Goal: Task Accomplishment & Management: Use online tool/utility

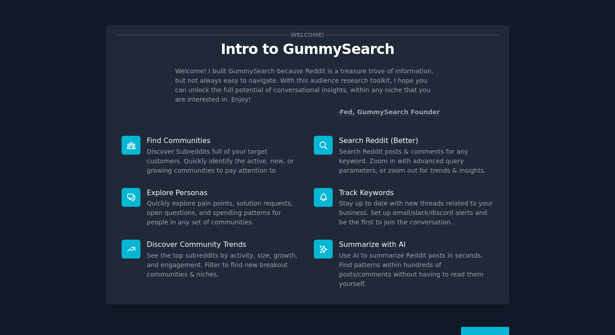
click at [485, 327] on button "Next" at bounding box center [485, 338] width 48 height 22
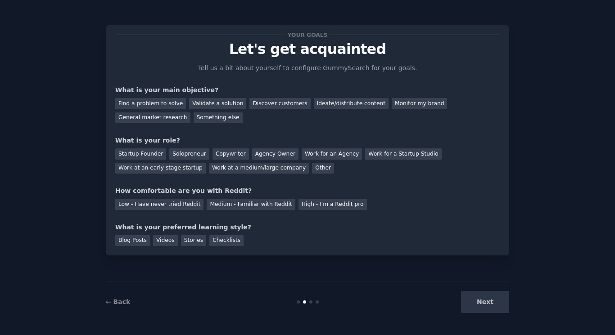
click at [484, 304] on div "Next" at bounding box center [442, 302] width 135 height 22
click at [486, 298] on div "Next" at bounding box center [442, 302] width 135 height 22
click at [138, 118] on div "General market research" at bounding box center [152, 118] width 75 height 11
click at [184, 154] on div "Solopreneur" at bounding box center [189, 154] width 40 height 11
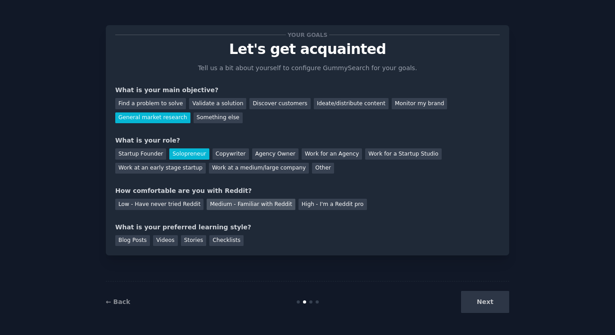
click at [232, 206] on div "Medium - Familiar with Reddit" at bounding box center [251, 204] width 88 height 11
click at [195, 243] on div "Stories" at bounding box center [193, 240] width 25 height 11
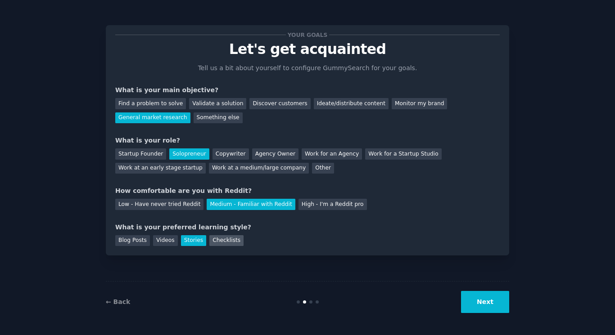
click at [236, 241] on div "Checklists" at bounding box center [226, 240] width 34 height 11
click at [199, 243] on div "Stories" at bounding box center [193, 240] width 25 height 11
click at [216, 242] on div "Checklists" at bounding box center [226, 240] width 34 height 11
click at [191, 239] on div "Stories" at bounding box center [193, 240] width 25 height 11
click at [485, 297] on button "Next" at bounding box center [485, 302] width 48 height 22
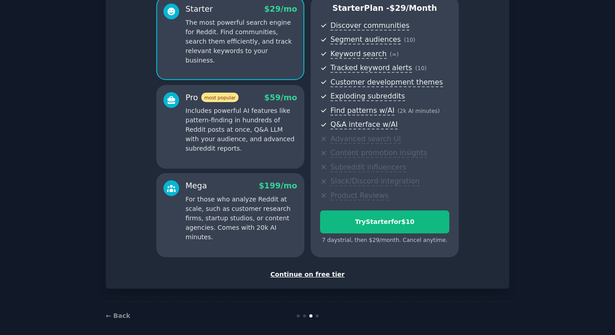
scroll to position [83, 0]
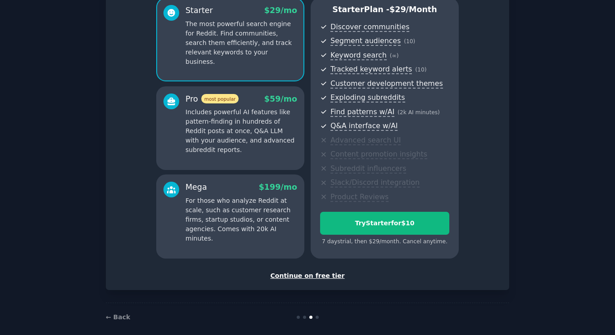
click at [299, 277] on div "Continue on free tier" at bounding box center [307, 276] width 385 height 9
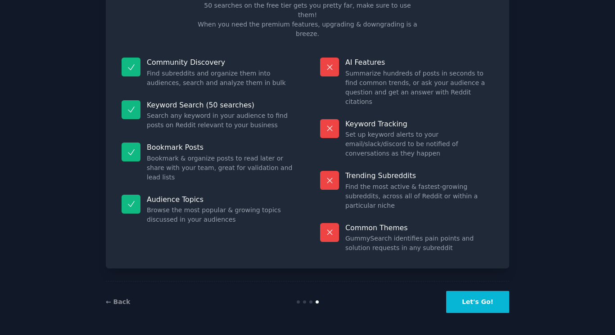
scroll to position [15, 0]
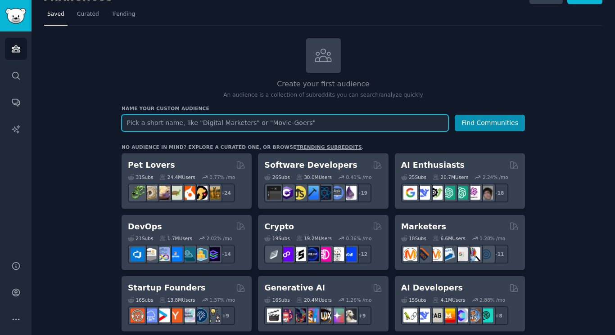
scroll to position [51, 0]
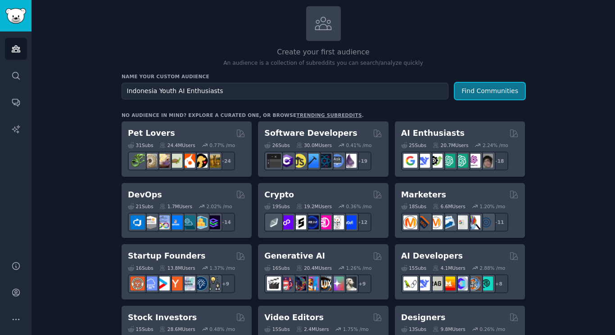
click at [491, 95] on button "Find Communities" at bounding box center [490, 91] width 70 height 17
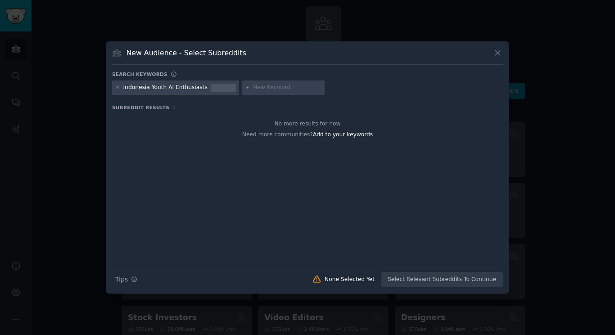
click at [493, 54] on icon at bounding box center [497, 52] width 9 height 9
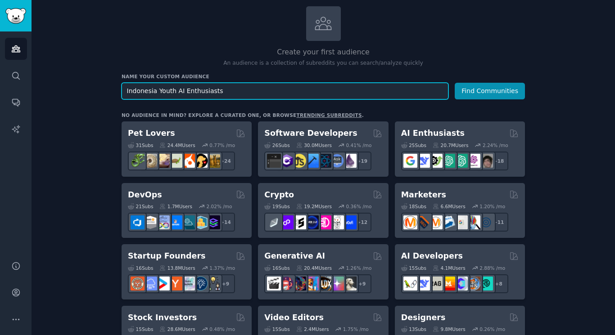
click at [309, 88] on input "Indonesia Youth AI Enthusiasts" at bounding box center [285, 91] width 327 height 17
drag, startPoint x: 304, startPoint y: 89, endPoint x: 176, endPoint y: 91, distance: 127.9
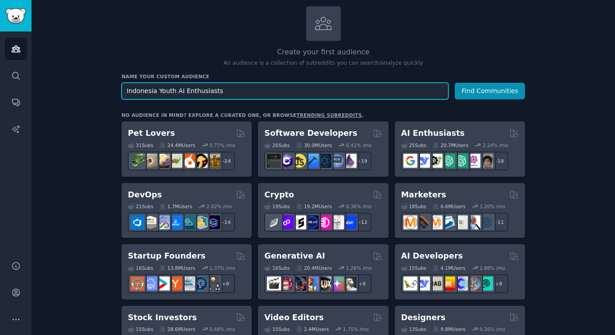
click at [176, 91] on input "Indonesia Youth AI Enthusiasts" at bounding box center [285, 91] width 327 height 17
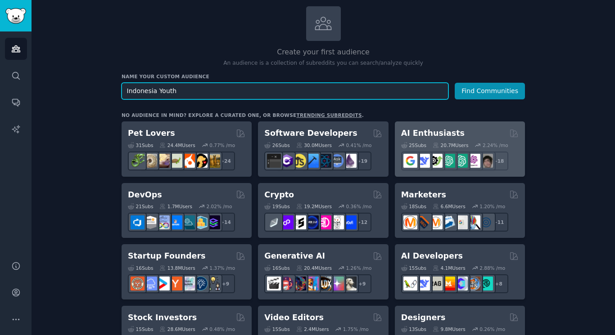
type input "Indonesia Youth"
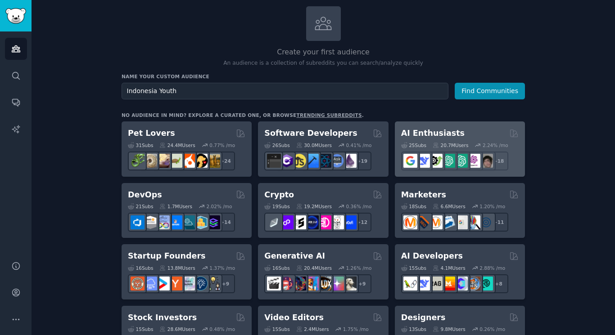
click at [423, 132] on h2 "AI Enthusiasts" at bounding box center [432, 133] width 63 height 11
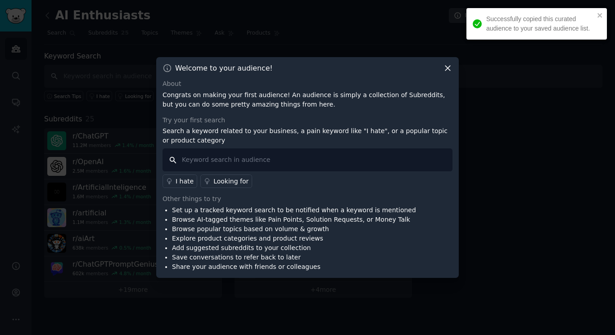
click at [241, 161] on input "text" at bounding box center [308, 160] width 290 height 23
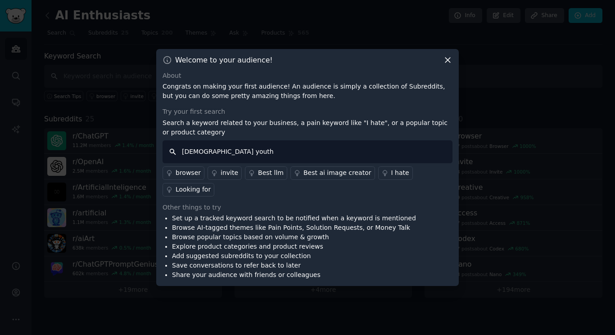
click at [235, 153] on input "[DEMOGRAPHIC_DATA] youth" at bounding box center [308, 151] width 290 height 23
type input "[DEMOGRAPHIC_DATA] youth"
click at [198, 189] on div "Looking for" at bounding box center [193, 189] width 35 height 9
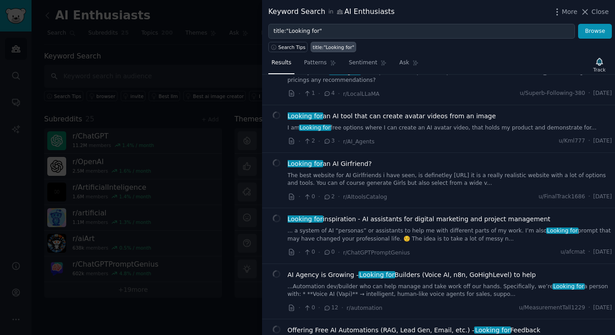
scroll to position [451, 0]
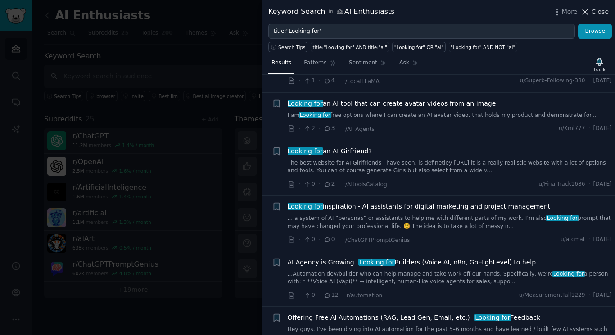
click at [603, 14] on span "Close" at bounding box center [600, 11] width 17 height 9
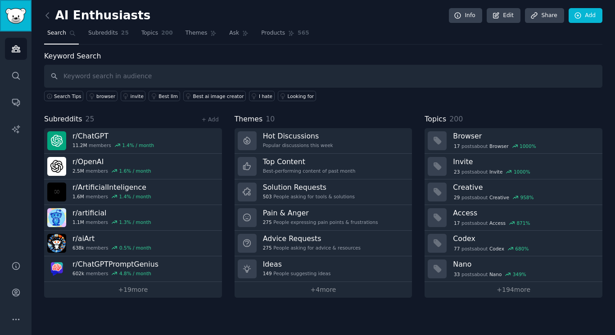
click at [18, 13] on img "Sidebar" at bounding box center [15, 16] width 21 height 16
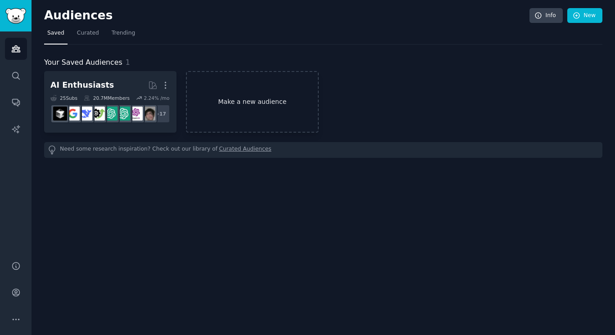
click at [231, 106] on link "Make a new audience" at bounding box center [252, 102] width 132 height 62
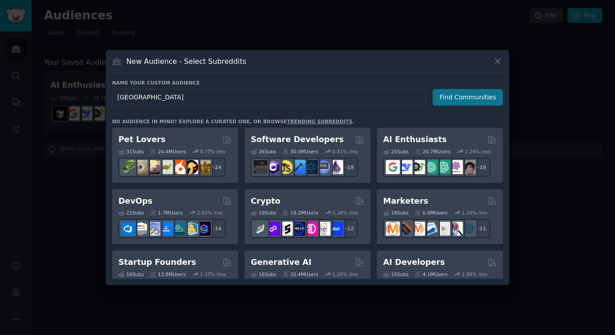
type input "[GEOGRAPHIC_DATA]"
click at [460, 96] on button "Find Communities" at bounding box center [468, 97] width 70 height 17
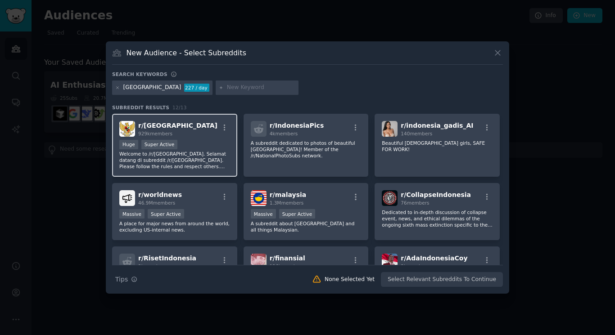
click at [207, 140] on div "Huge Super Active" at bounding box center [174, 145] width 111 height 11
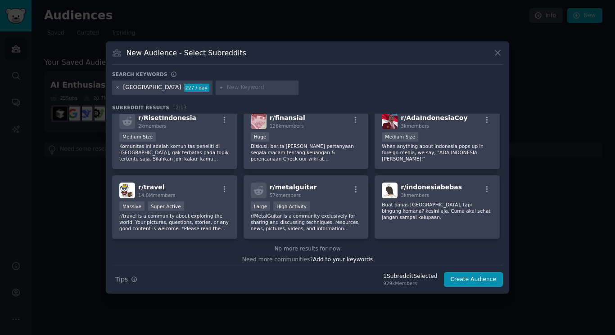
scroll to position [144, 0]
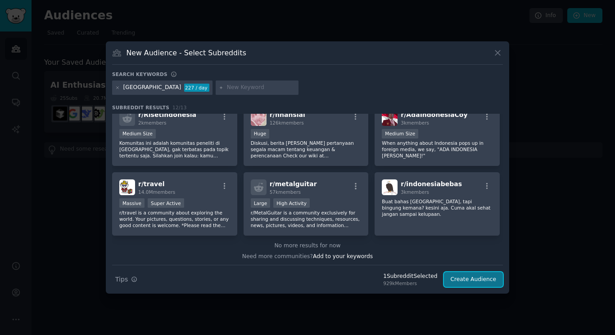
click at [462, 282] on button "Create Audience" at bounding box center [473, 279] width 59 height 15
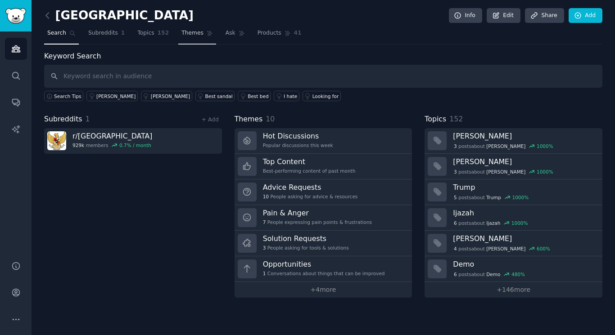
click at [189, 35] on span "Themes" at bounding box center [192, 33] width 22 height 8
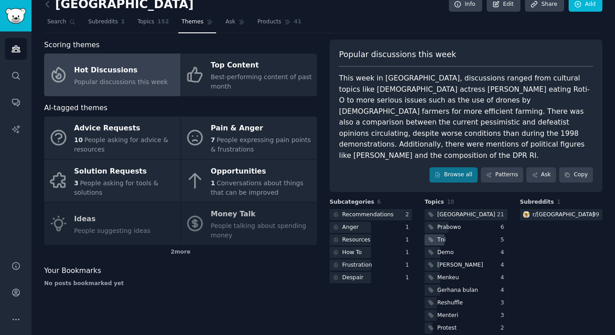
scroll to position [13, 0]
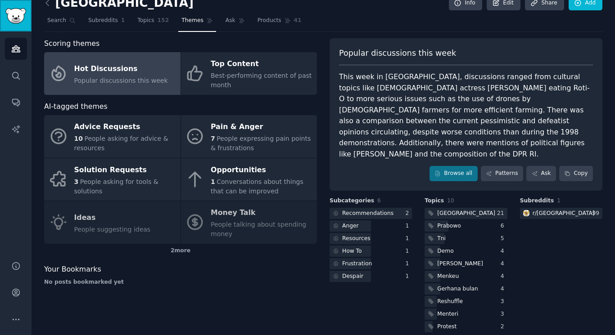
click at [11, 17] on img "Sidebar" at bounding box center [15, 16] width 21 height 16
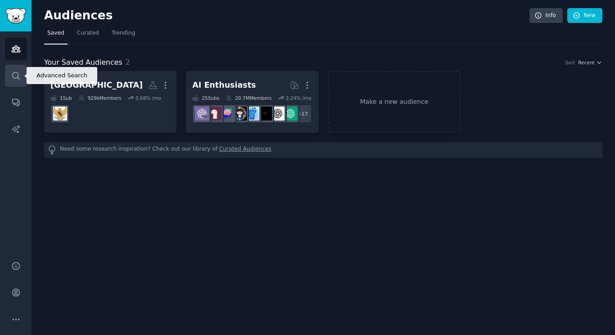
click at [15, 80] on icon "Sidebar" at bounding box center [15, 75] width 9 height 9
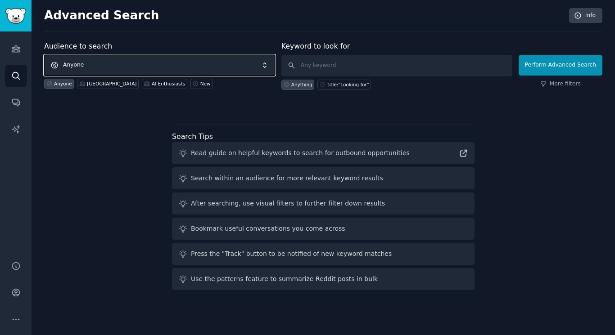
click at [112, 66] on span "Anyone" at bounding box center [159, 65] width 231 height 21
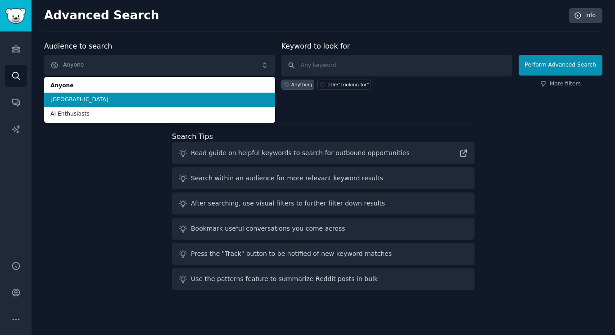
click at [109, 99] on span "[GEOGRAPHIC_DATA]" at bounding box center [159, 100] width 218 height 8
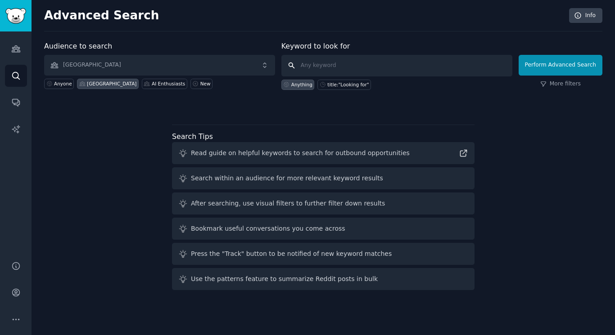
paste input "AI in [GEOGRAPHIC_DATA]"
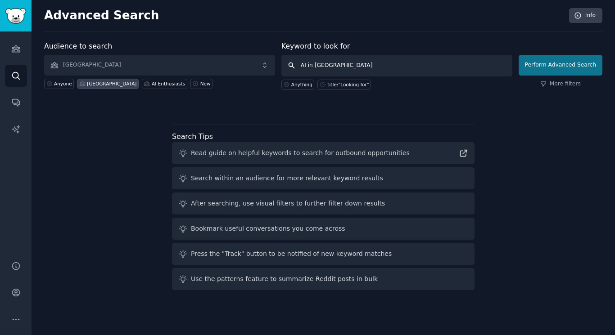
type input "AI in [GEOGRAPHIC_DATA]"
click at [580, 64] on button "Perform Advanced Search" at bounding box center [561, 65] width 84 height 21
